Goal: Contribute content: Contribute content

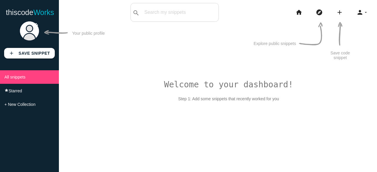
click at [34, 33] on img at bounding box center [29, 31] width 21 height 21
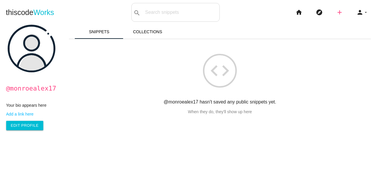
click at [336, 11] on icon "add" at bounding box center [339, 12] width 7 height 19
click at [300, 12] on li "home" at bounding box center [301, 12] width 20 height 19
click at [298, 14] on icon "home" at bounding box center [299, 12] width 7 height 19
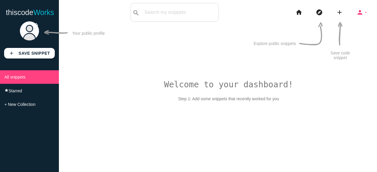
click at [362, 14] on icon "person" at bounding box center [360, 12] width 7 height 19
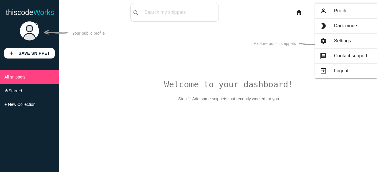
click at [127, 63] on div "Welcome to your dashboard! Step 1: Add some snippets that recently worked for y…" at bounding box center [218, 105] width 318 height 172
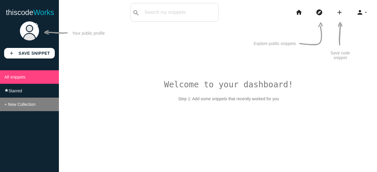
click at [13, 107] on span "+ New Collection" at bounding box center [19, 104] width 31 height 5
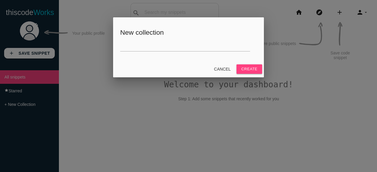
drag, startPoint x: 179, startPoint y: 60, endPoint x: 173, endPoint y: 44, distance: 17.0
click at [173, 44] on div "New collection" at bounding box center [188, 39] width 151 height 44
click at [173, 44] on input "text" at bounding box center [185, 45] width 130 height 13
drag, startPoint x: 175, startPoint y: 43, endPoint x: 101, endPoint y: 93, distance: 89.2
click at [101, 93] on div "Welcome to your dashboard! Step 1: Add some snippets that recently worked for y…" at bounding box center [218, 105] width 318 height 172
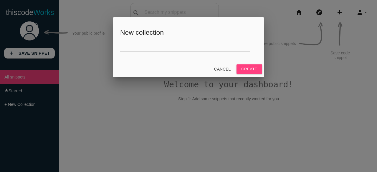
click at [101, 93] on div at bounding box center [188, 65] width 377 height 216
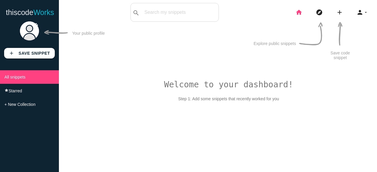
click at [298, 11] on icon "home" at bounding box center [299, 12] width 7 height 19
click at [340, 13] on icon "add" at bounding box center [339, 12] width 7 height 19
click at [351, 19] on link "link Link" at bounding box center [352, 25] width 41 height 15
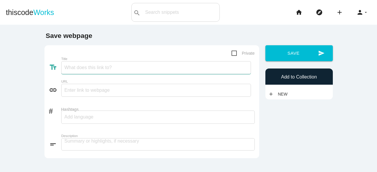
click at [116, 73] on input "Title" at bounding box center [156, 67] width 190 height 13
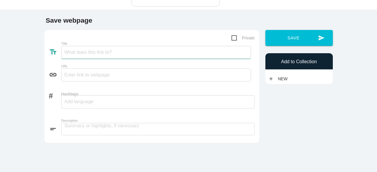
scroll to position [16, 0]
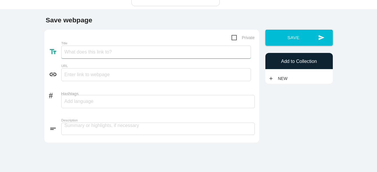
click at [110, 55] on input "Title" at bounding box center [156, 52] width 190 height 13
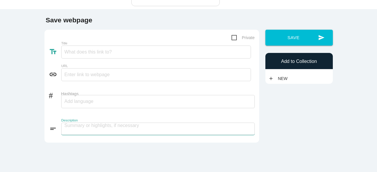
click at [138, 128] on textarea at bounding box center [158, 129] width 194 height 12
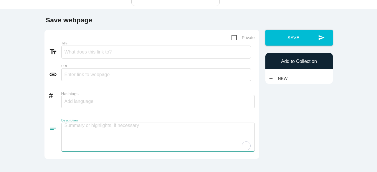
paste textarea "Discover how startups use OKX clone scripts to quickly launch secure, scalable …"
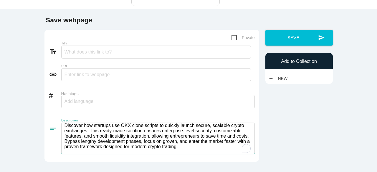
scroll to position [0, 0]
type textarea "Discover how startups use OKX clone scripts to quickly launch secure, scalable …"
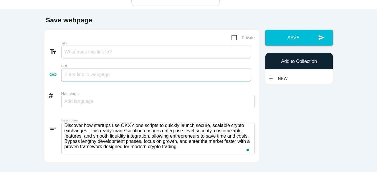
click at [118, 73] on input "text" at bounding box center [156, 74] width 190 height 13
paste input "https://medium.com/illumination/why-entrepreneurs-choose-okx-clone-script-9dbb7…"
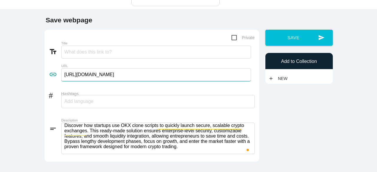
scroll to position [0, 13]
type input "https://medium.com/illumination/why-entrepreneurs-choose-okx-clone-script-9dbb7…"
click at [108, 55] on input "Title" at bounding box center [156, 52] width 190 height 13
paste input "Why Entrepreneurs Choose OKX Clone Script"
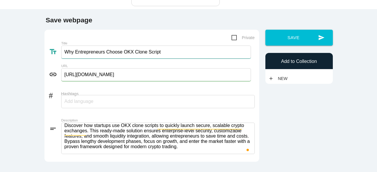
type input "Why Entrepreneurs Choose OKX Clone Script"
click at [101, 107] on div at bounding box center [158, 101] width 194 height 13
click at [108, 103] on div at bounding box center [158, 101] width 194 height 13
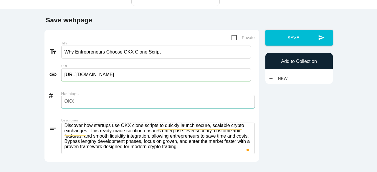
type input "OKX"
click at [108, 103] on div at bounding box center [158, 101] width 194 height 13
type input "okx"
click at [78, 105] on input "Hashtags" at bounding box center [82, 102] width 35 height 12
type input "okxclone,"
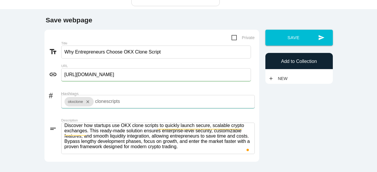
type input "clonescripts,"
type input "okxclonesoftware,"
type input "okxclonesolution,"
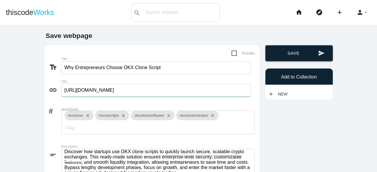
click at [292, 50] on button "send Save" at bounding box center [300, 53] width 68 height 16
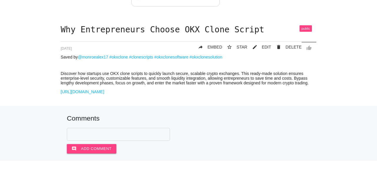
scroll to position [15, 0]
click at [259, 29] on h1 "Why Entrepreneurs Choose OKX Clone Script" at bounding box center [189, 30] width 256 height 9
click at [254, 46] on icon "mode_edit" at bounding box center [254, 47] width 5 height 11
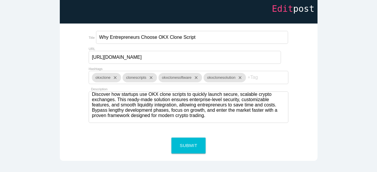
scroll to position [42, 0]
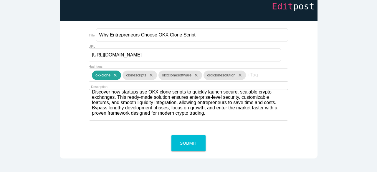
click at [116, 71] on icon "close" at bounding box center [114, 75] width 7 height 9
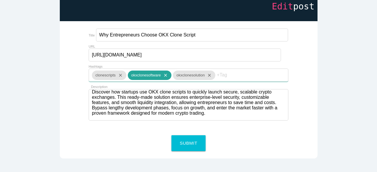
click at [164, 73] on icon "close" at bounding box center [164, 75] width 7 height 9
click at [166, 73] on icon "close" at bounding box center [163, 75] width 7 height 9
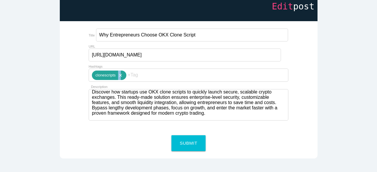
click at [121, 71] on div "clonescripts close" at bounding box center [109, 75] width 34 height 9
click at [121, 71] on icon "close" at bounding box center [119, 75] width 7 height 9
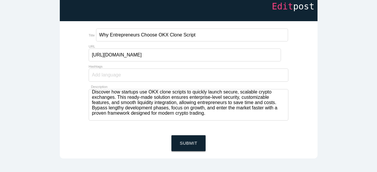
click at [181, 136] on button "Submit" at bounding box center [189, 144] width 34 height 16
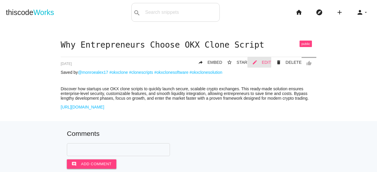
click at [264, 63] on span "EDIT" at bounding box center [266, 62] width 9 height 5
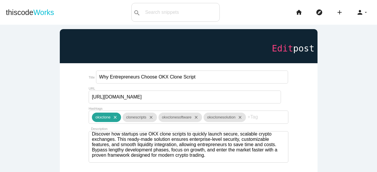
click at [116, 113] on icon "close" at bounding box center [114, 117] width 7 height 9
click at [120, 113] on icon "close" at bounding box center [119, 117] width 7 height 9
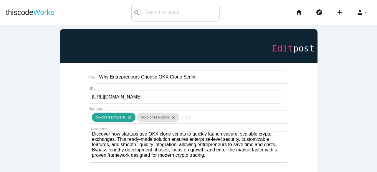
click at [131, 113] on icon "close" at bounding box center [128, 117] width 7 height 9
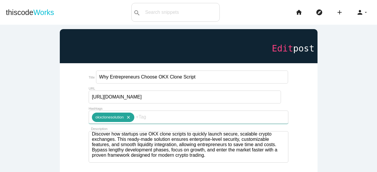
click at [129, 114] on icon "close" at bounding box center [127, 117] width 7 height 9
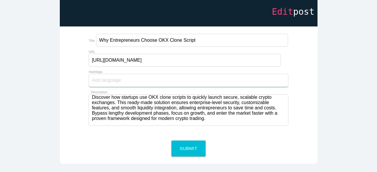
scroll to position [38, 0]
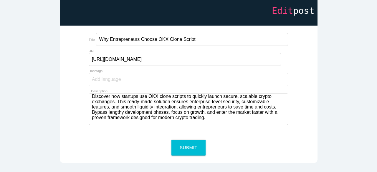
click at [141, 75] on div at bounding box center [189, 79] width 200 height 13
click at [180, 144] on button "Submit" at bounding box center [189, 148] width 34 height 16
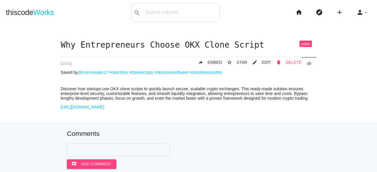
click at [286, 63] on span "DELETE" at bounding box center [294, 62] width 16 height 5
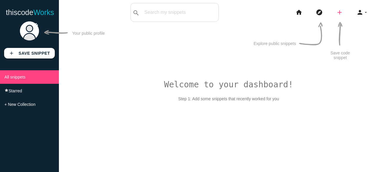
click at [338, 17] on icon "add" at bounding box center [339, 12] width 7 height 19
click at [344, 29] on link "link Link" at bounding box center [352, 25] width 41 height 15
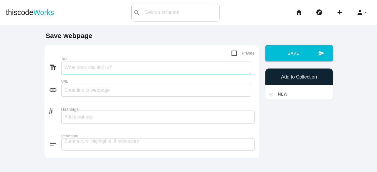
click at [157, 73] on input "Title" at bounding box center [156, 67] width 190 height 13
paste input "Why Entrepreneurs Choose OKX Clone Script"
type input "Why Entrepreneurs Choose OKX Clone Script"
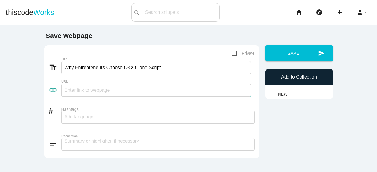
click at [96, 93] on input "text" at bounding box center [156, 90] width 190 height 13
click at [63, 90] on input "[URL][DOMAIN_NAME]" at bounding box center [156, 90] width 190 height 13
type input "[URL][DOMAIN_NAME]"
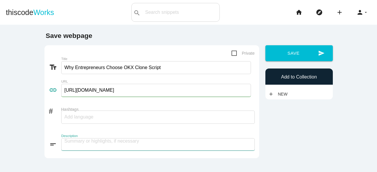
click at [68, 141] on textarea at bounding box center [158, 145] width 194 height 12
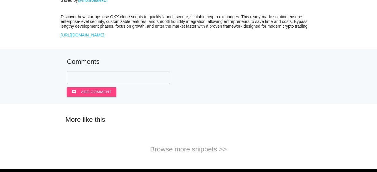
scroll to position [73, 0]
